Goal: Task Accomplishment & Management: Manage account settings

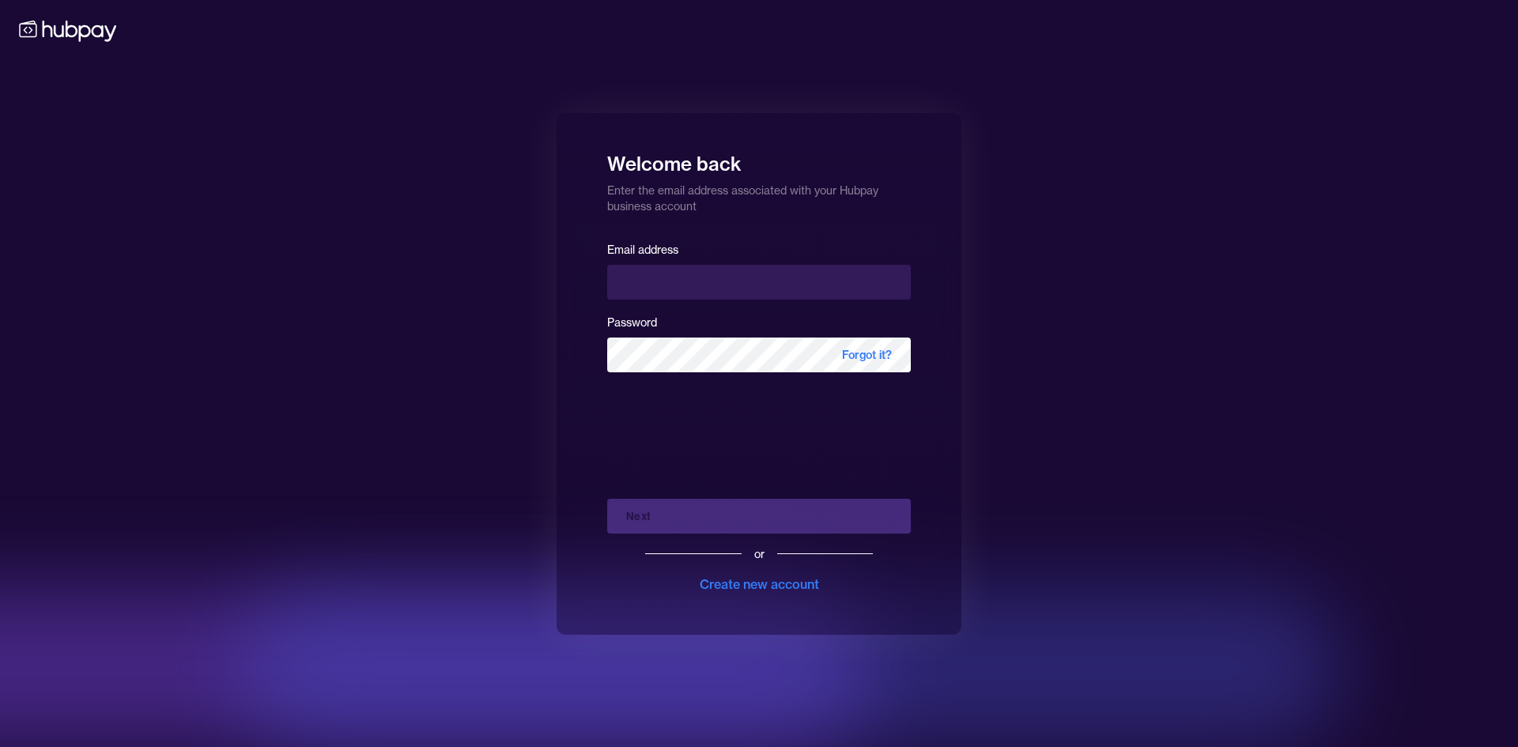
click at [665, 275] on input "email" at bounding box center [759, 282] width 304 height 35
type input "**********"
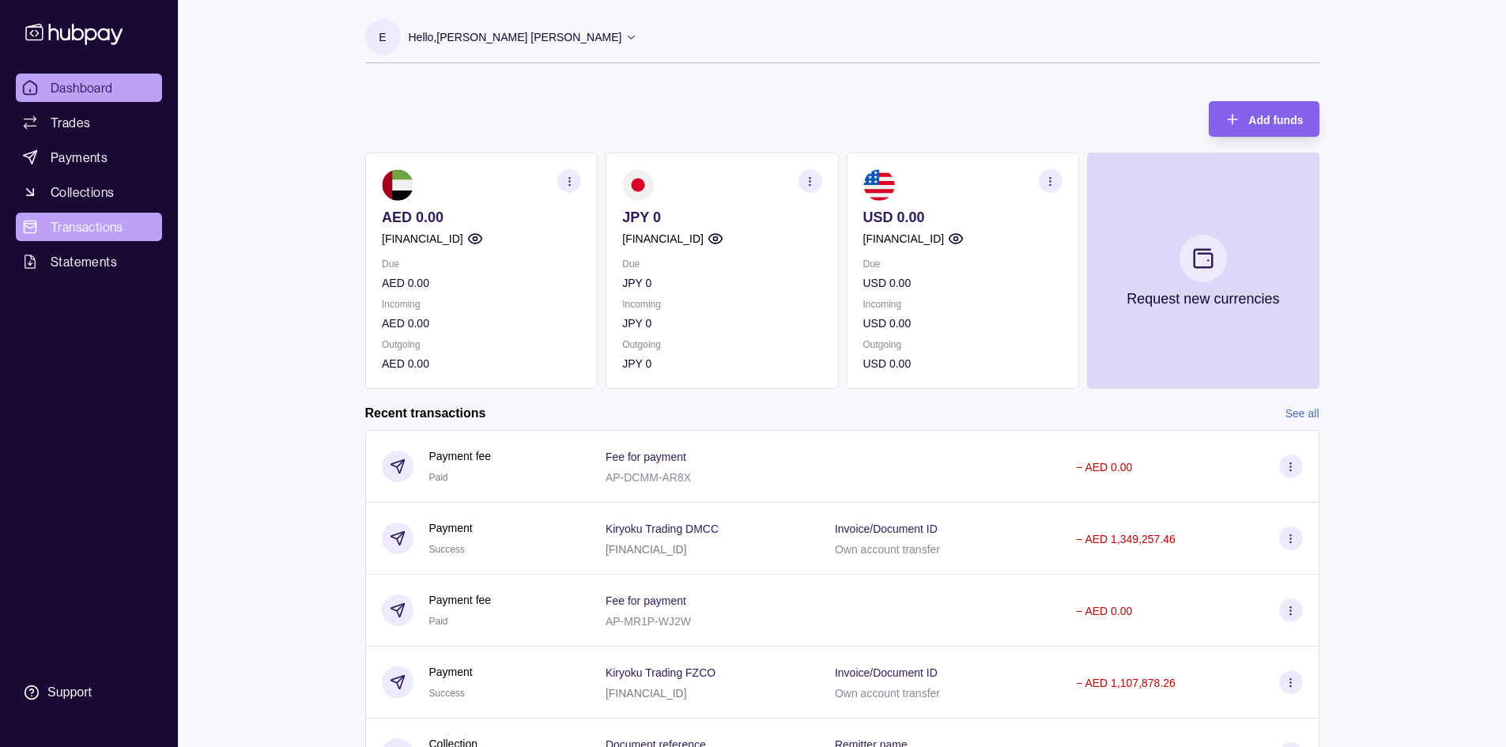
click at [95, 226] on span "Transactions" at bounding box center [87, 226] width 73 height 19
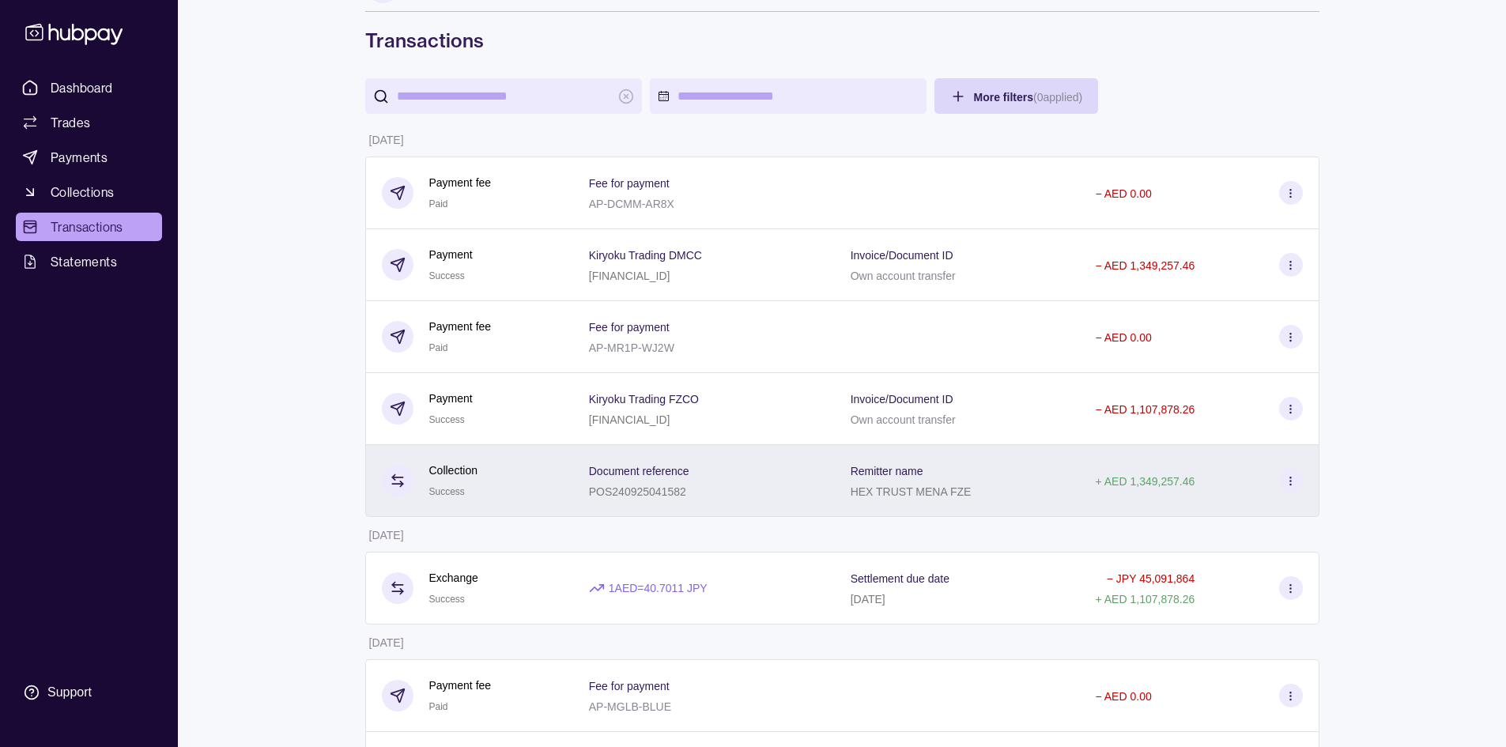
scroll to position [79, 0]
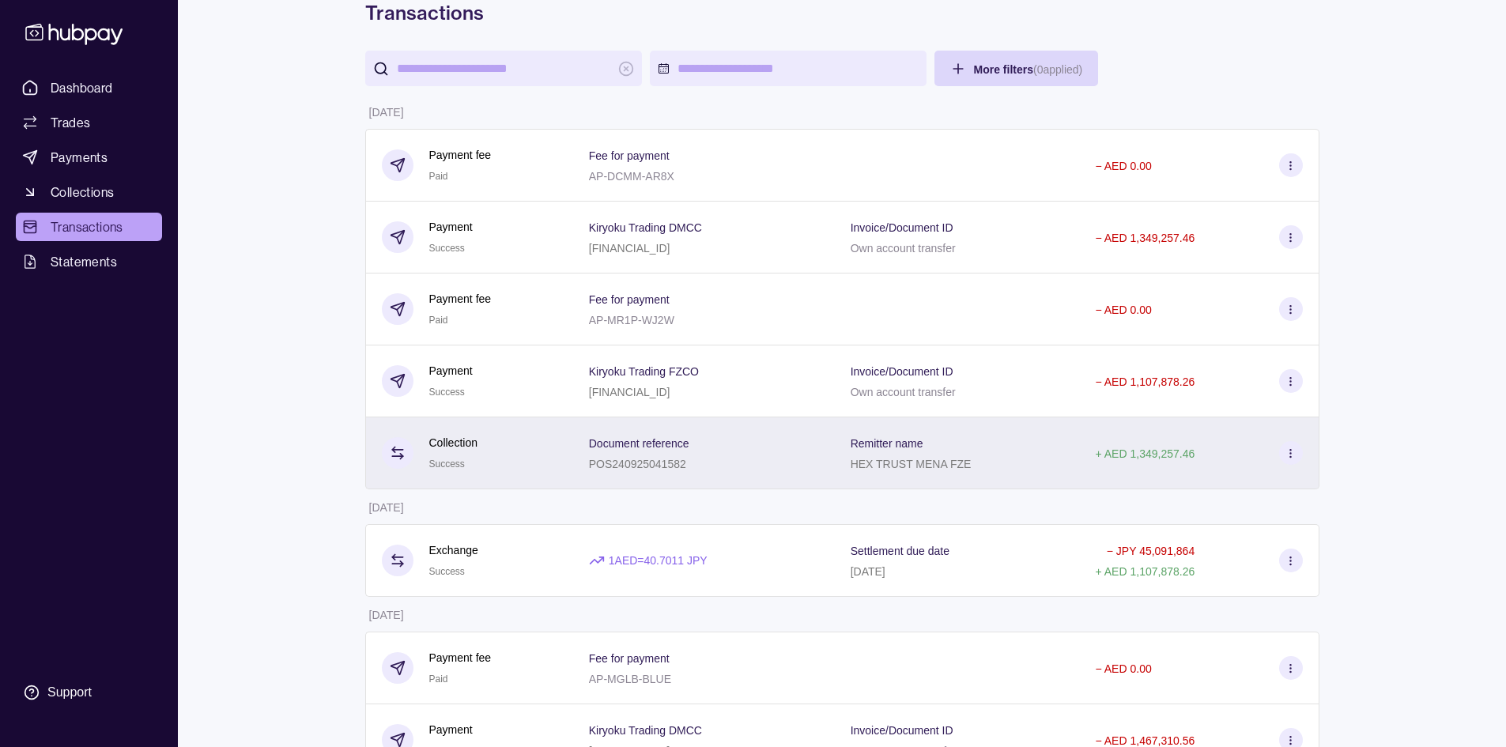
click at [872, 454] on div "HEX TRUST MENA FZE" at bounding box center [911, 463] width 121 height 19
click at [1296, 448] on icon at bounding box center [1291, 454] width 12 height 12
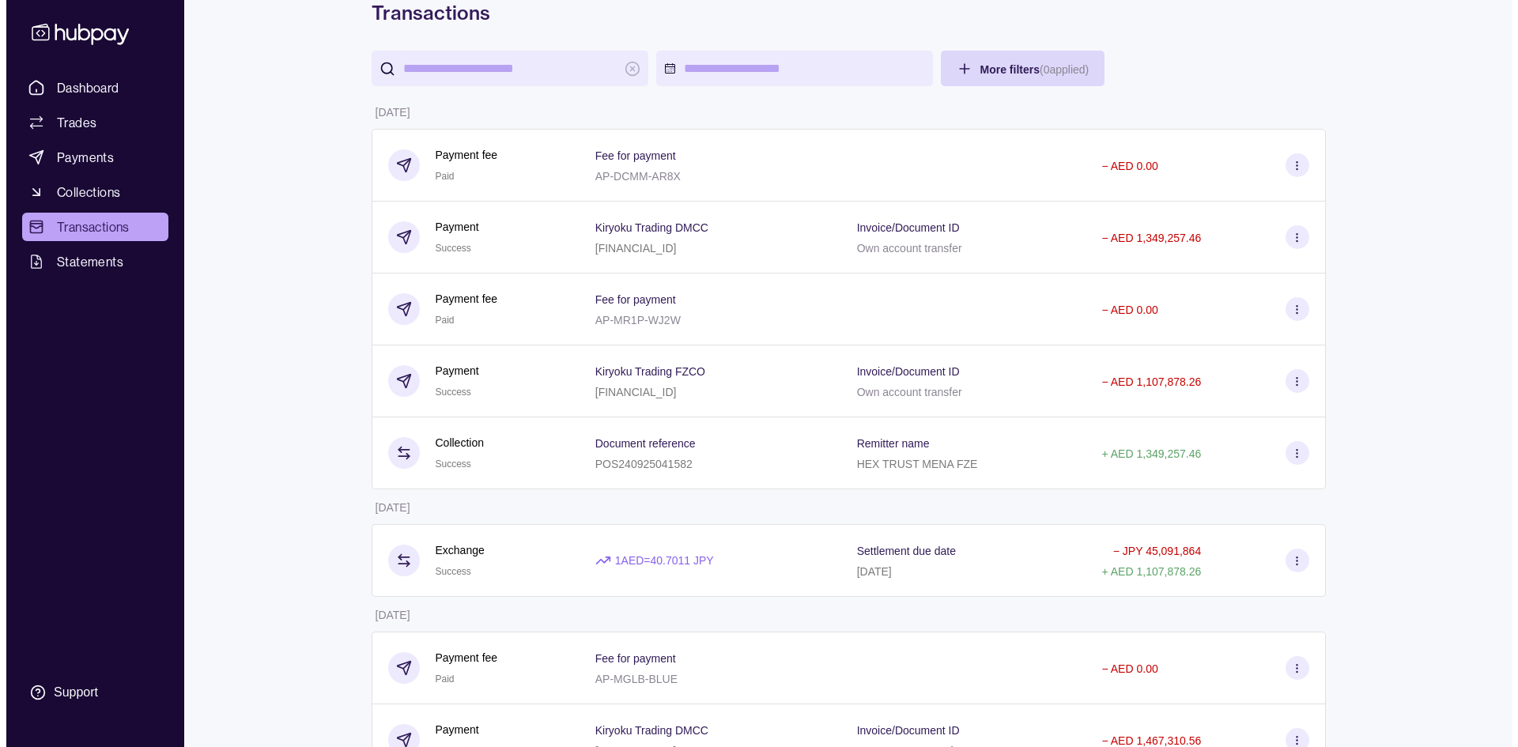
scroll to position [0, 0]
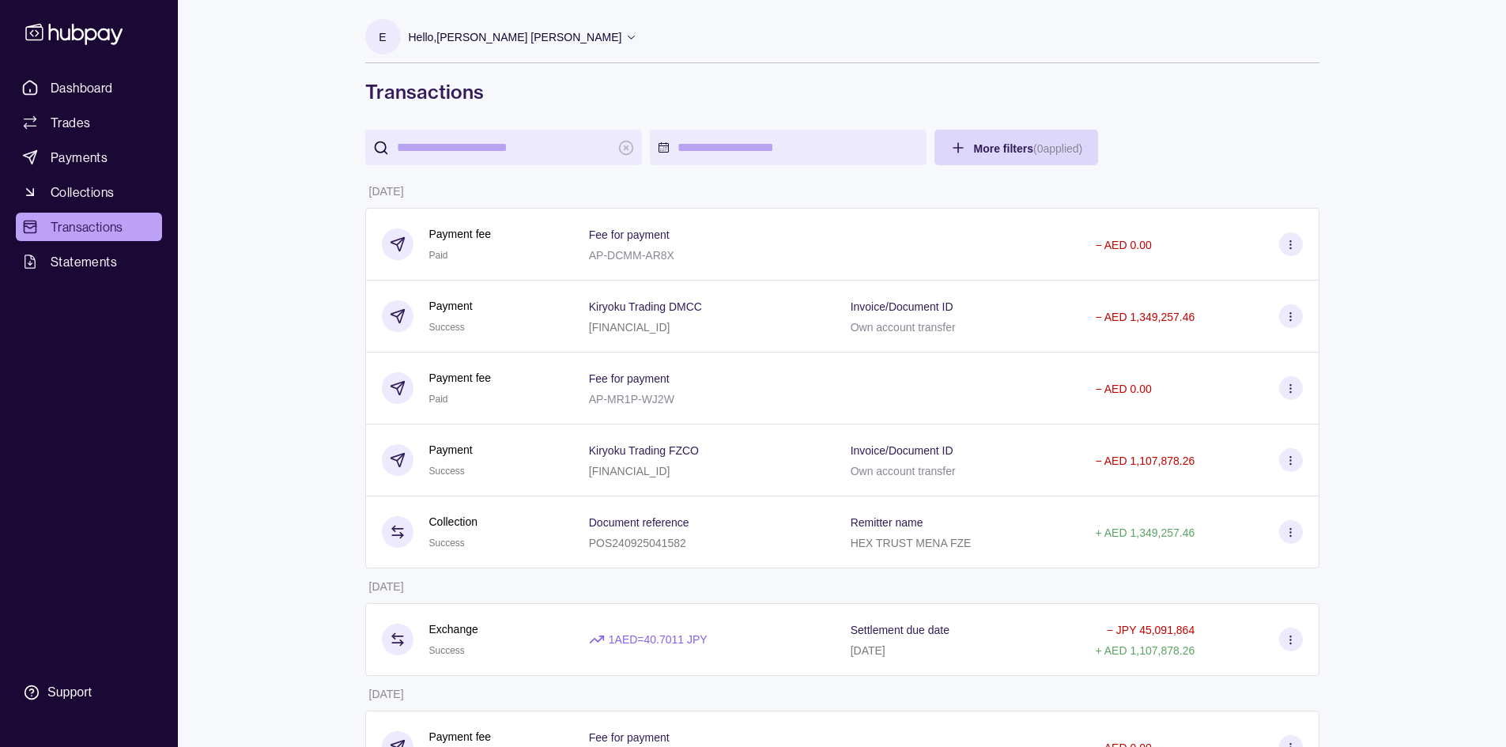
click at [448, 43] on p "Hello, [PERSON_NAME] [PERSON_NAME]" at bounding box center [516, 36] width 214 height 17
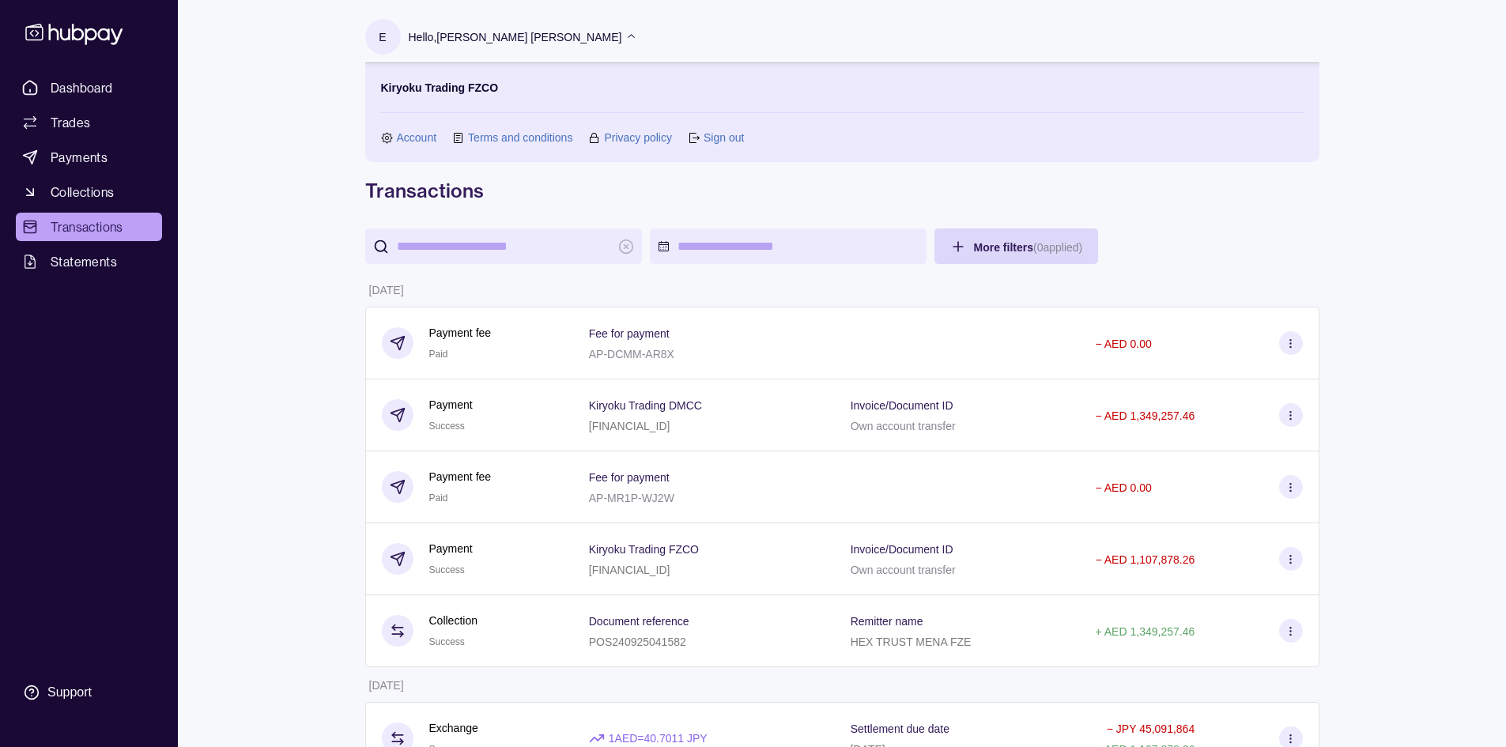
click at [733, 141] on link "Sign out" at bounding box center [724, 137] width 40 height 17
